Goal: Information Seeking & Learning: Check status

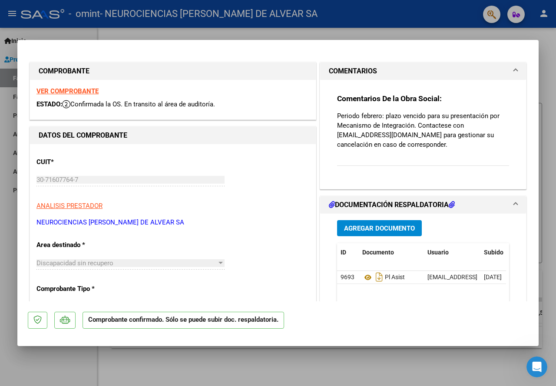
type input "$ 0,00"
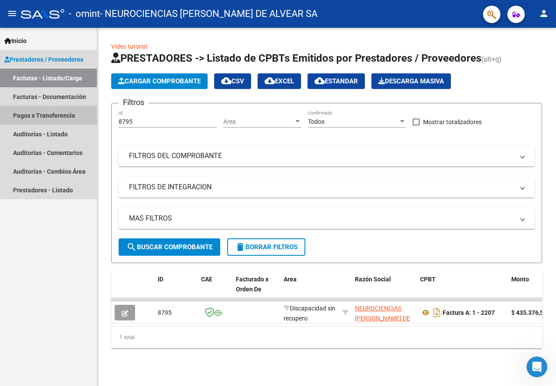
click at [62, 112] on link "Pagos x Transferencia" at bounding box center [48, 115] width 97 height 19
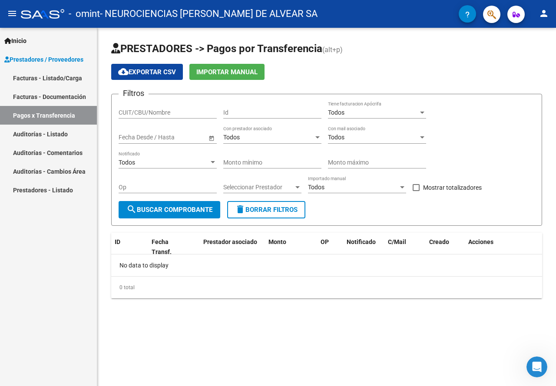
click at [195, 209] on span "search Buscar Comprobante" at bounding box center [169, 210] width 86 height 8
click at [70, 79] on link "Facturas - Listado/Carga" at bounding box center [48, 78] width 97 height 19
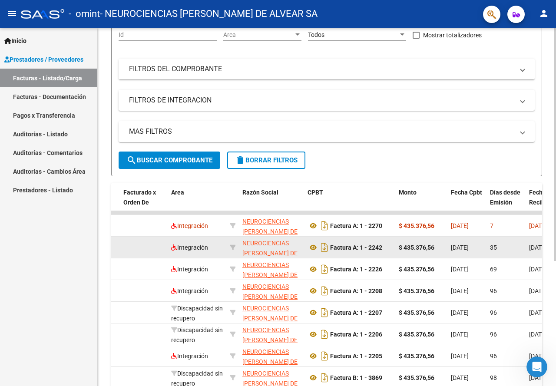
scroll to position [0, 158]
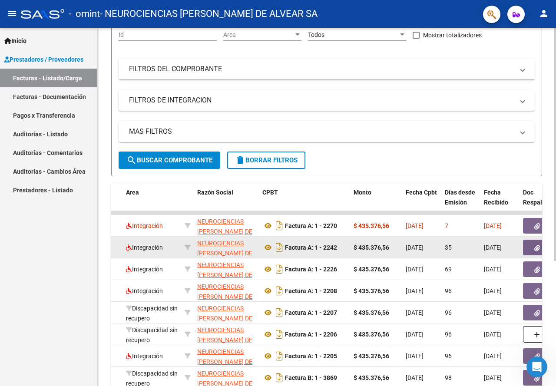
drag, startPoint x: 513, startPoint y: 244, endPoint x: 490, endPoint y: 249, distance: 23.5
click at [471, 251] on div "35" at bounding box center [461, 248] width 32 height 10
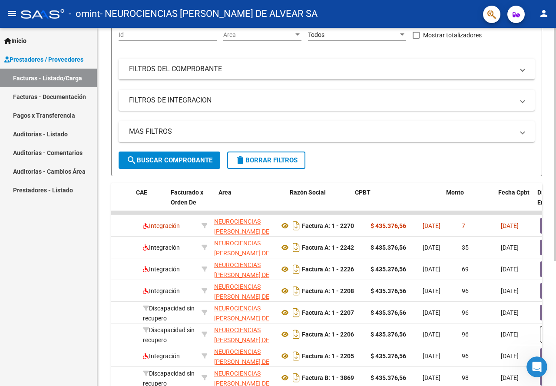
scroll to position [0, 0]
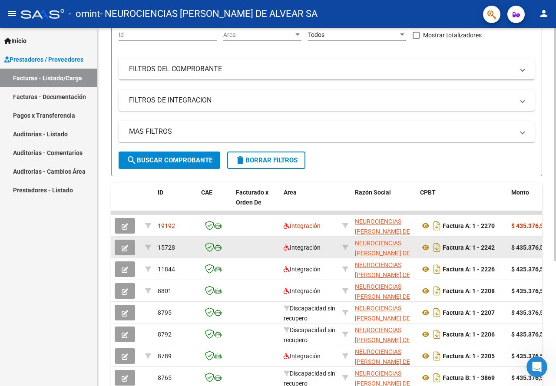
drag, startPoint x: 476, startPoint y: 248, endPoint x: 244, endPoint y: 244, distance: 231.9
click at [248, 246] on datatable-body-cell at bounding box center [256, 247] width 48 height 21
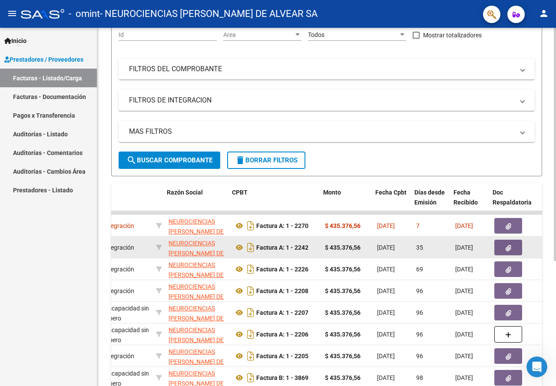
scroll to position [0, 188]
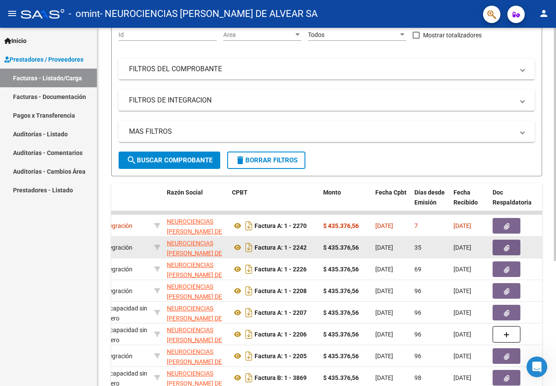
drag, startPoint x: 515, startPoint y: 248, endPoint x: 498, endPoint y: 247, distance: 17.0
click at [538, 243] on datatable-body-cell at bounding box center [515, 247] width 52 height 21
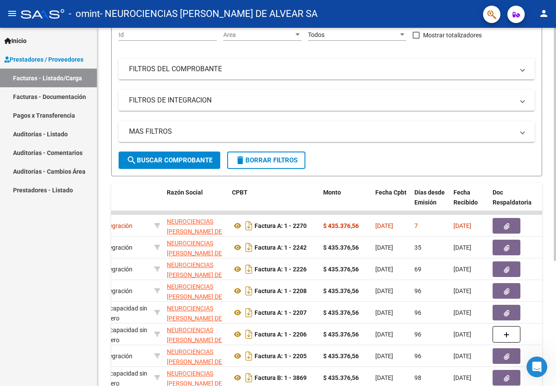
drag, startPoint x: 537, startPoint y: 244, endPoint x: 555, endPoint y: 243, distance: 18.7
click at [555, 243] on div "Video tutorial PRESTADORES -> Listado de CPBTs Emitidos por Prestadores / Prove…" at bounding box center [327, 213] width 461 height 544
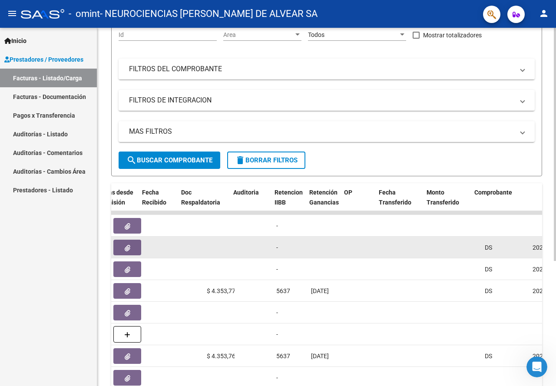
scroll to position [0, 642]
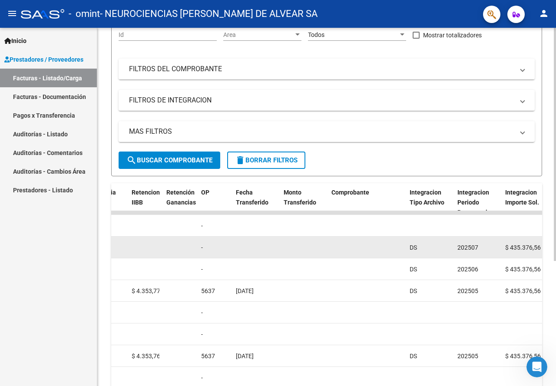
drag, startPoint x: 378, startPoint y: 249, endPoint x: 436, endPoint y: 252, distance: 58.2
click at [436, 252] on div "15728 Integración NEUROCIENCIAS MARCELO T. DE ALVEAR SA 30716077647 Factura A: …" at bounding box center [384, 248] width 1830 height 22
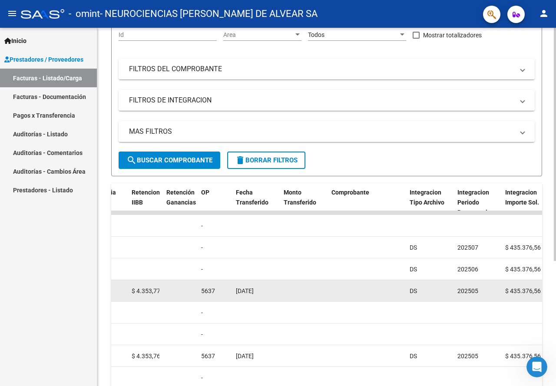
click at [175, 291] on datatable-body-cell at bounding box center [180, 290] width 35 height 21
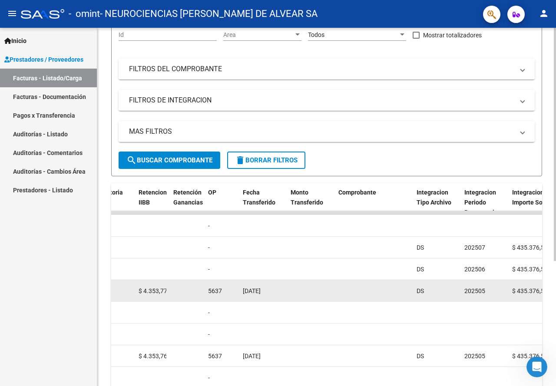
drag, startPoint x: 278, startPoint y: 291, endPoint x: 134, endPoint y: 290, distance: 144.1
click at [122, 289] on div "8801 Integración NEUROCIENCIAS MARCELO T. DE ALVEAR SA 30716077647 Factura A: 1…" at bounding box center [391, 291] width 1830 height 22
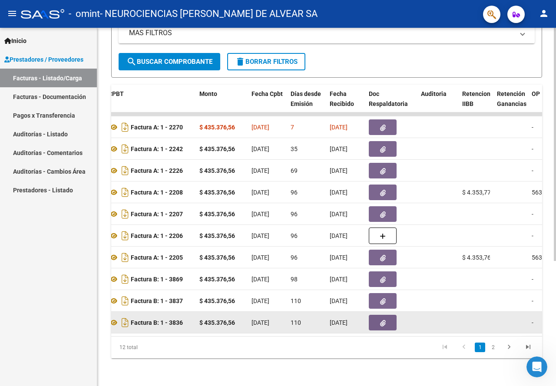
scroll to position [192, 0]
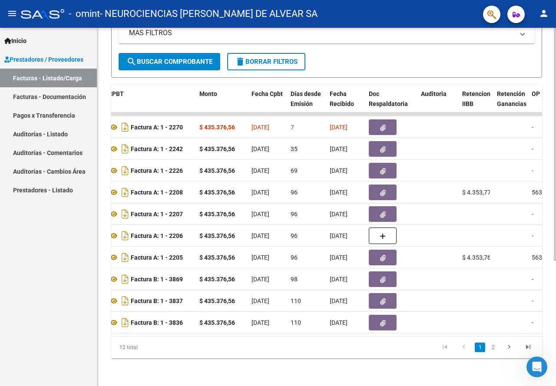
click at [496, 346] on link "2" at bounding box center [493, 348] width 10 height 10
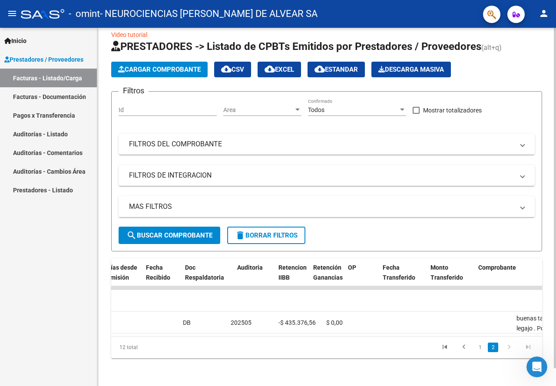
scroll to position [0, 317]
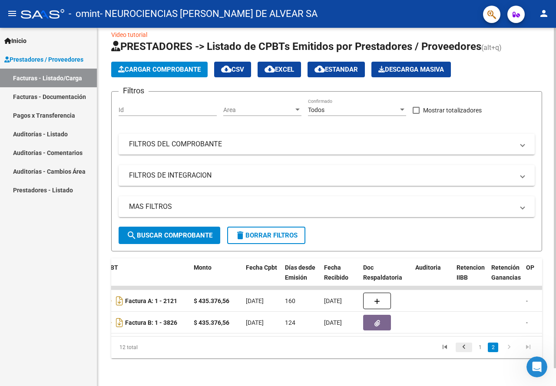
click at [467, 349] on icon "go to previous page" at bounding box center [463, 348] width 11 height 10
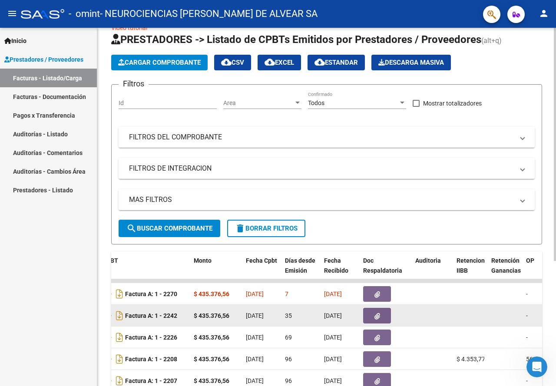
scroll to position [105, 0]
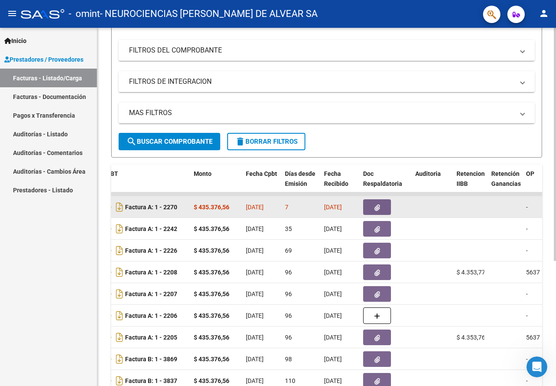
drag, startPoint x: 509, startPoint y: 209, endPoint x: 534, endPoint y: 211, distance: 25.3
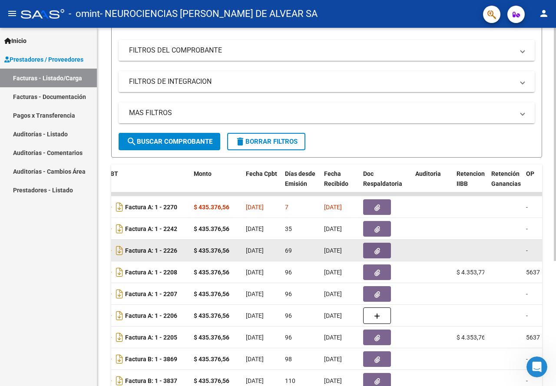
drag, startPoint x: 529, startPoint y: 209, endPoint x: 490, endPoint y: 241, distance: 50.6
click at [550, 209] on div "Video tutorial PRESTADORES -> Listado de CPBTs Emitidos por Prestadores / Prove…" at bounding box center [326, 194] width 458 height 544
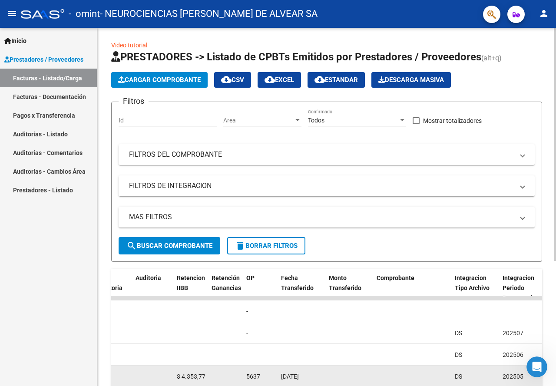
scroll to position [174, 0]
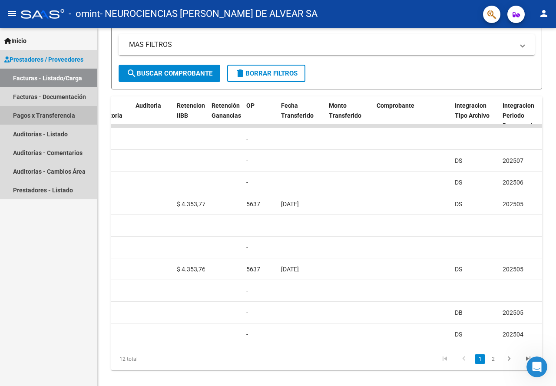
click at [66, 114] on link "Pagos x Transferencia" at bounding box center [48, 115] width 97 height 19
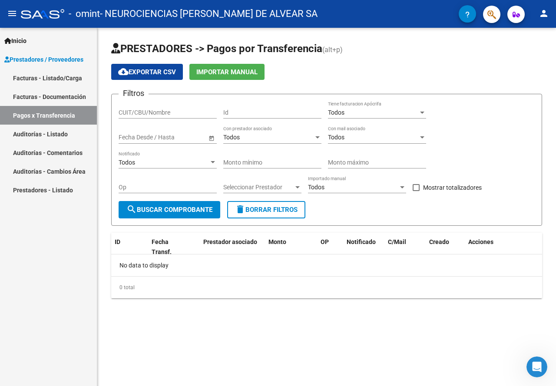
click at [171, 118] on div "CUIT/CBU/Nombre" at bounding box center [168, 109] width 98 height 17
type input "30716077647"
click at [189, 211] on span "search Buscar Comprobante" at bounding box center [169, 210] width 86 height 8
click at [375, 116] on div "Todos" at bounding box center [373, 112] width 90 height 7
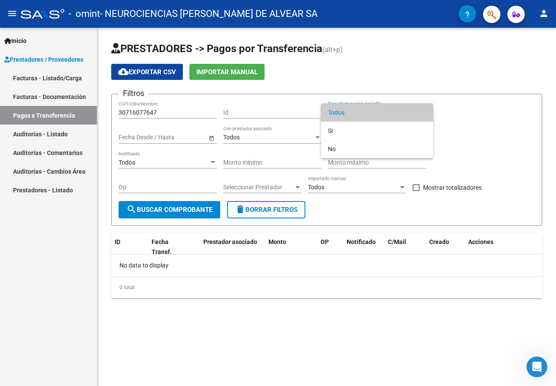
click at [454, 106] on div at bounding box center [278, 193] width 556 height 386
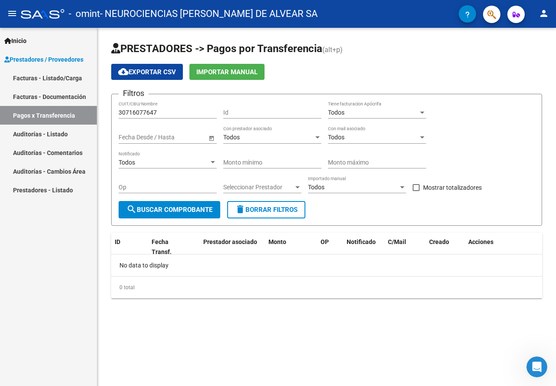
click at [415, 132] on div "Todos Con mail asociado" at bounding box center [377, 134] width 98 height 17
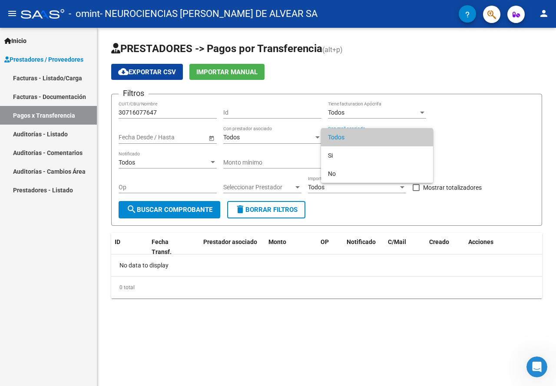
click at [503, 142] on div at bounding box center [278, 193] width 556 height 386
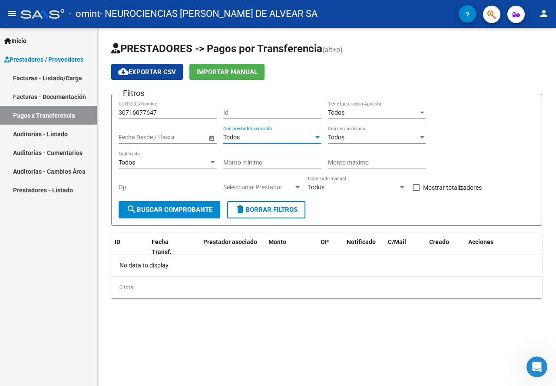
click at [254, 137] on div "Todos" at bounding box center [268, 137] width 90 height 7
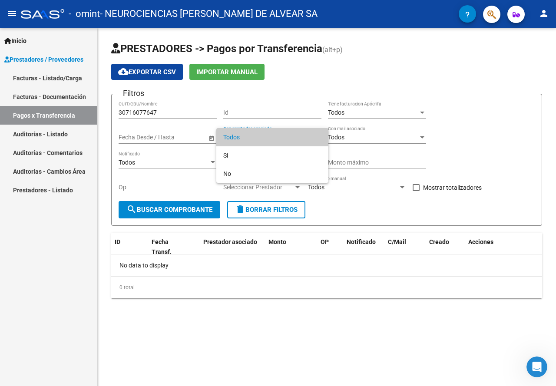
click at [472, 153] on div at bounding box center [278, 193] width 556 height 386
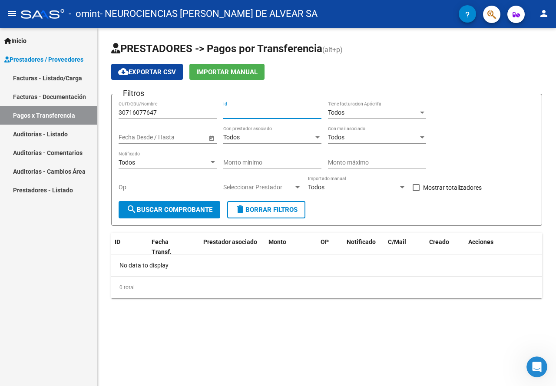
click at [259, 115] on input "Id" at bounding box center [272, 112] width 98 height 7
click at [341, 188] on div "Todos" at bounding box center [353, 187] width 90 height 7
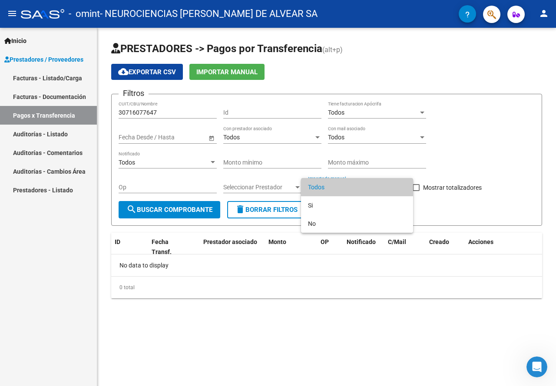
click at [462, 172] on div at bounding box center [278, 193] width 556 height 386
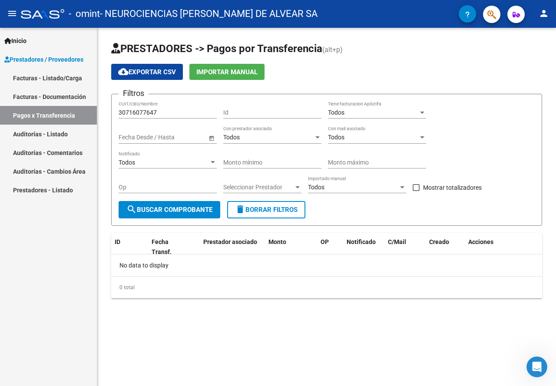
click at [168, 160] on div "Todos" at bounding box center [164, 162] width 90 height 7
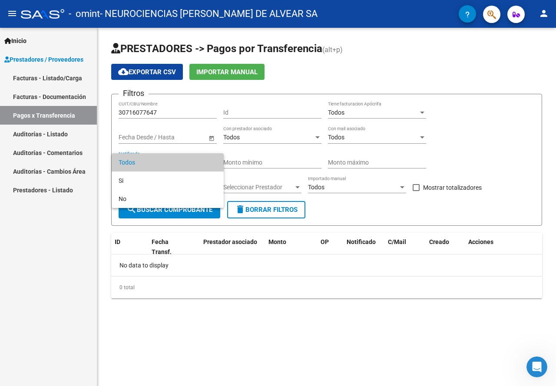
click at [485, 154] on div at bounding box center [278, 193] width 556 height 386
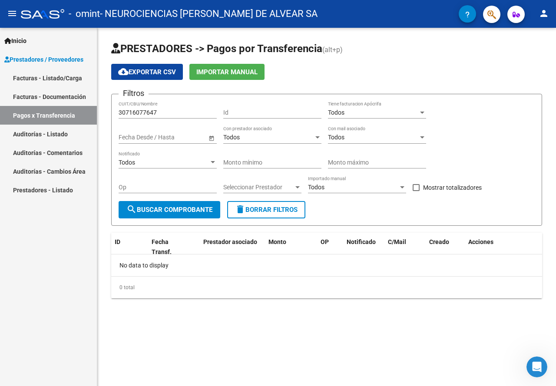
click at [176, 211] on span "search Buscar Comprobante" at bounding box center [169, 210] width 86 height 8
click at [58, 78] on link "Facturas - Listado/Carga" at bounding box center [48, 78] width 97 height 19
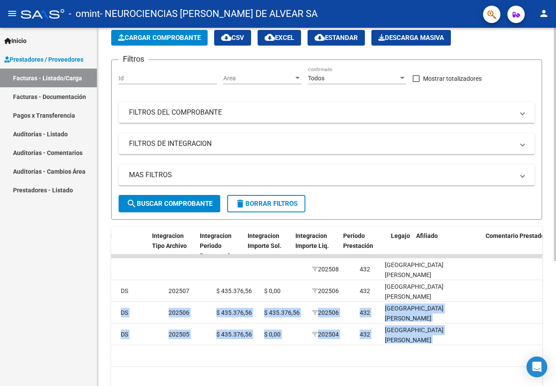
scroll to position [0, 821]
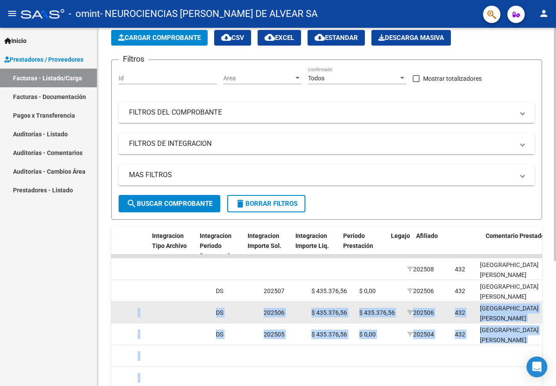
drag, startPoint x: 519, startPoint y: 314, endPoint x: 145, endPoint y: 311, distance: 374.2
click at [106, 311] on div "Video tutorial PRESTADORES -> Listado de CPBTs Emitidos por Prestadores / Prove…" at bounding box center [326, 256] width 458 height 544
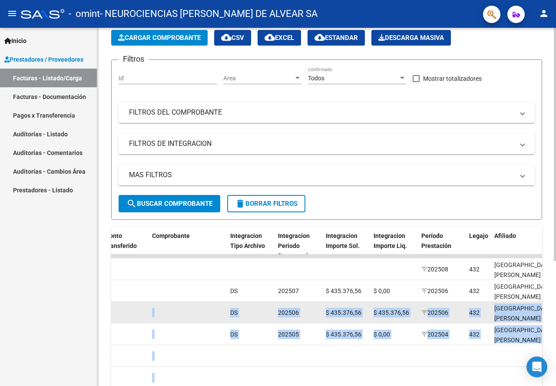
click at [181, 310] on div at bounding box center [187, 313] width 71 height 10
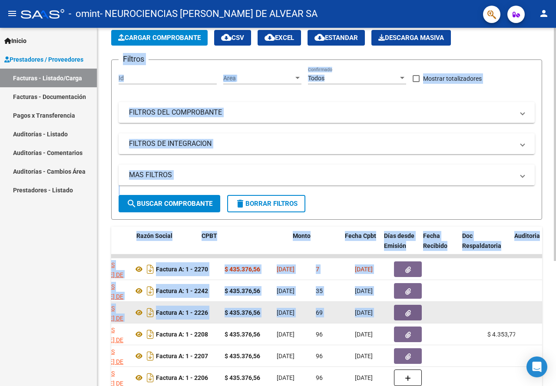
scroll to position [0, 218]
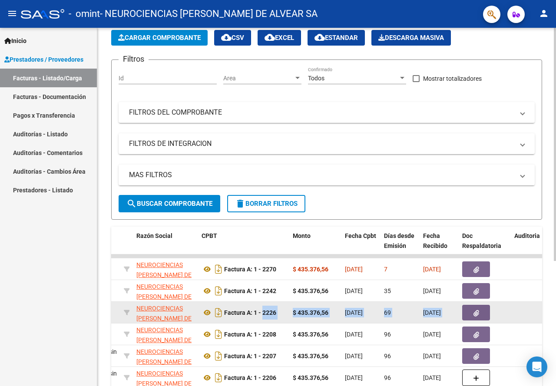
drag, startPoint x: 185, startPoint y: 310, endPoint x: 278, endPoint y: 313, distance: 93.4
click at [287, 316] on datatable-body-cell "Factura A: 1 - 2226" at bounding box center [243, 312] width 91 height 21
click at [252, 316] on strong "Factura A: 1 - 2226" at bounding box center [250, 312] width 52 height 7
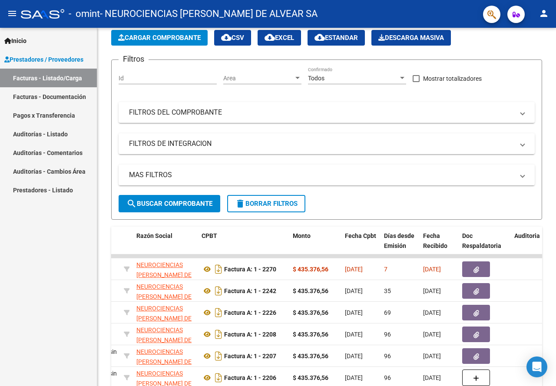
click at [66, 113] on link "Pagos x Transferencia" at bounding box center [48, 115] width 97 height 19
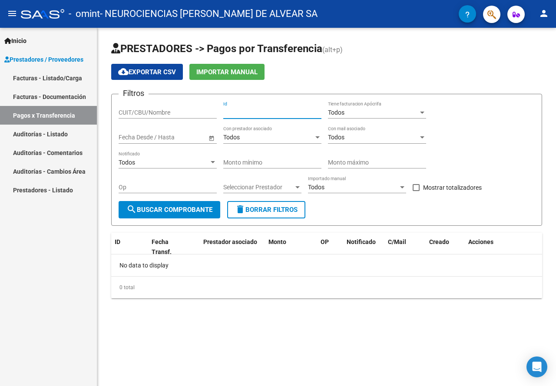
click at [257, 110] on input "Id" at bounding box center [272, 112] width 98 height 7
paste input "8322"
click at [172, 209] on span "search Buscar Comprobante" at bounding box center [169, 210] width 86 height 8
click at [249, 111] on input "8322" at bounding box center [272, 112] width 98 height 7
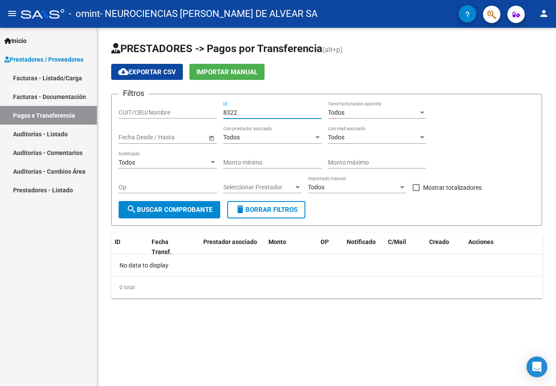
click at [249, 111] on input "8322" at bounding box center [272, 112] width 98 height 7
type input "8"
click at [161, 185] on input "Op" at bounding box center [168, 187] width 98 height 7
paste input "8322"
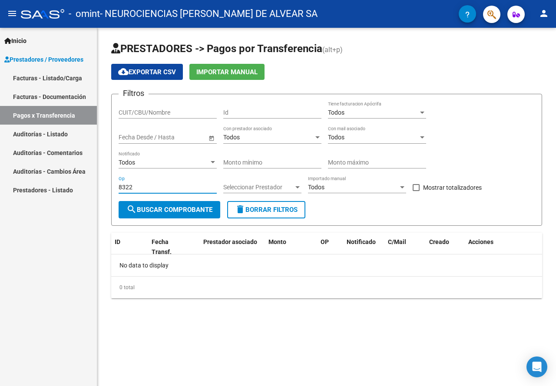
type input "8322"
click at [184, 211] on span "search Buscar Comprobante" at bounding box center [169, 210] width 86 height 8
click at [166, 105] on div "CUIT/CBU/Nombre" at bounding box center [168, 109] width 98 height 17
type input "30716077647"
click at [178, 204] on button "search Buscar Comprobante" at bounding box center [170, 209] width 102 height 17
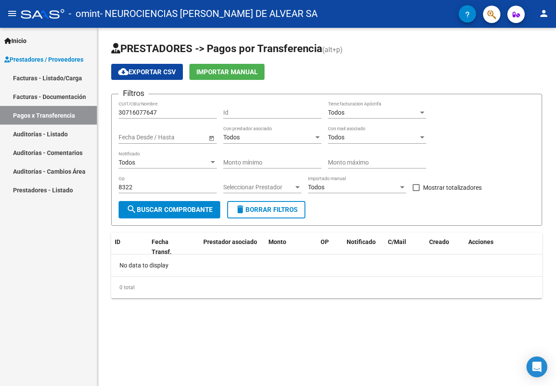
click at [178, 205] on button "search Buscar Comprobante" at bounding box center [170, 209] width 102 height 17
click at [366, 188] on div "Todos" at bounding box center [353, 187] width 90 height 7
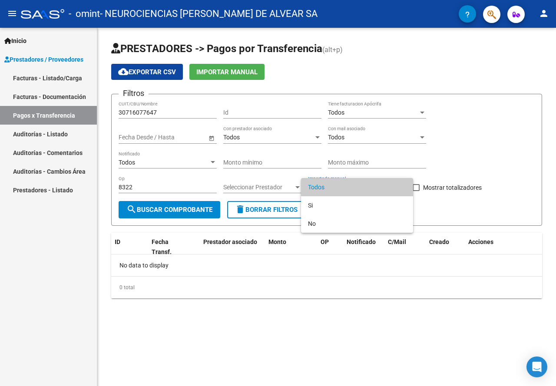
click at [469, 156] on div at bounding box center [278, 193] width 556 height 386
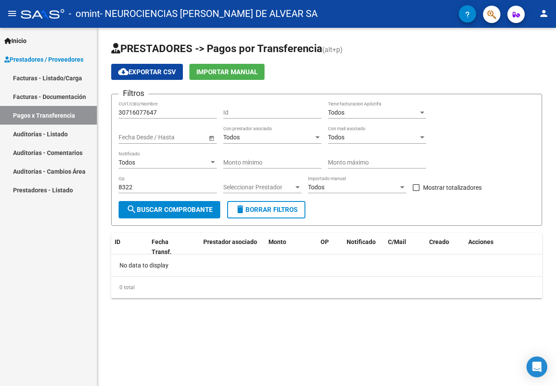
click at [372, 132] on div "Todos Con mail asociado" at bounding box center [377, 134] width 98 height 17
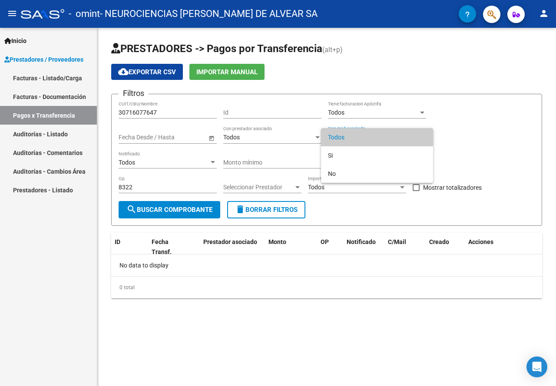
click at [372, 132] on span "Todos" at bounding box center [377, 137] width 98 height 18
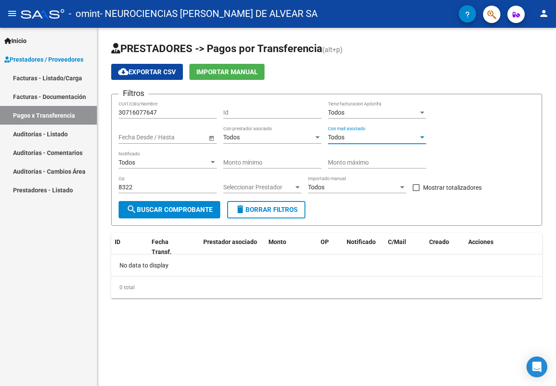
click at [472, 142] on div "Filtros 30716077647 CUIT/CBU/Nombre Id Todos Tiene facturacion Apócrifa Fecha i…" at bounding box center [327, 151] width 416 height 100
click at [162, 210] on span "search Buscar Comprobante" at bounding box center [169, 210] width 86 height 8
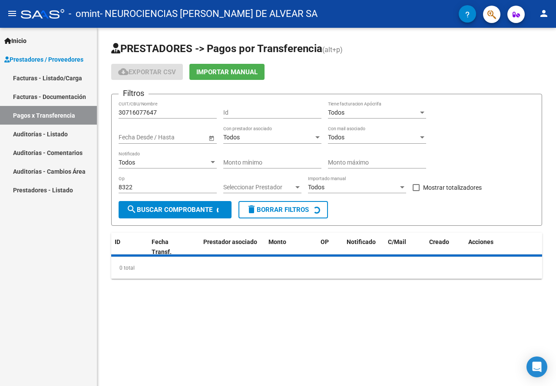
click at [162, 210] on span "search Buscar Comprobante" at bounding box center [169, 210] width 86 height 8
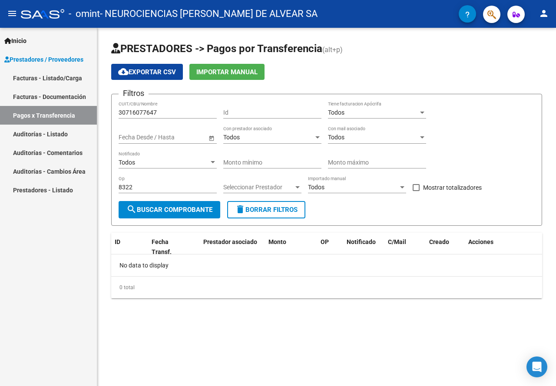
click at [64, 79] on link "Facturas - Listado/Carga" at bounding box center [48, 78] width 97 height 19
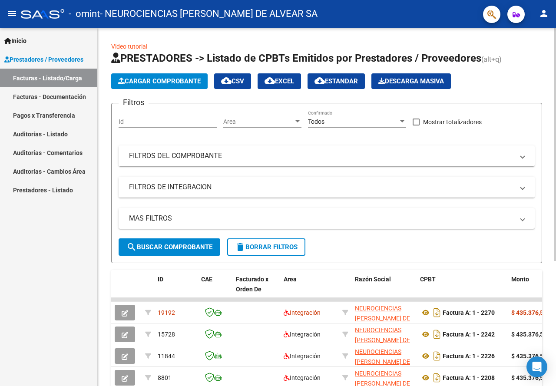
click at [249, 187] on mat-panel-title "FILTROS DE INTEGRACION" at bounding box center [321, 187] width 385 height 10
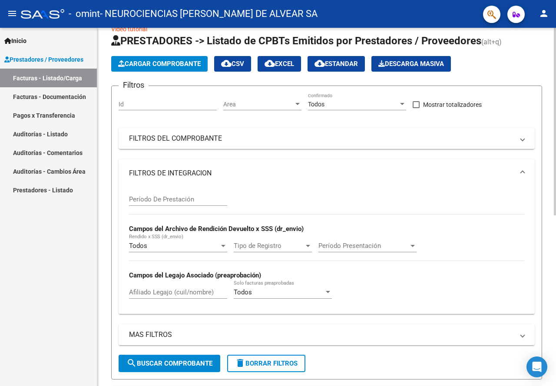
scroll to position [43, 0]
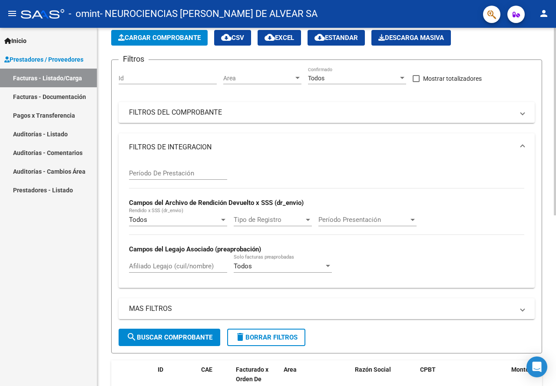
click at [292, 216] on span "Tipo de Registro" at bounding box center [269, 220] width 70 height 8
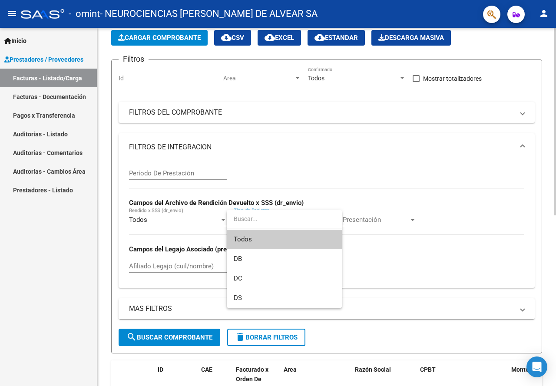
click at [292, 216] on input "dropdown search" at bounding box center [284, 219] width 115 height 18
click at [374, 179] on div at bounding box center [278, 193] width 556 height 386
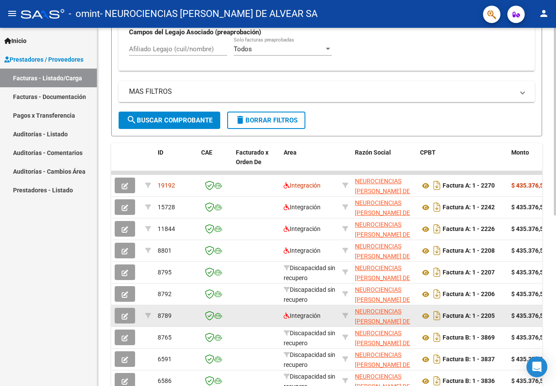
scroll to position [21, 0]
